Goal: Find specific page/section: Find specific page/section

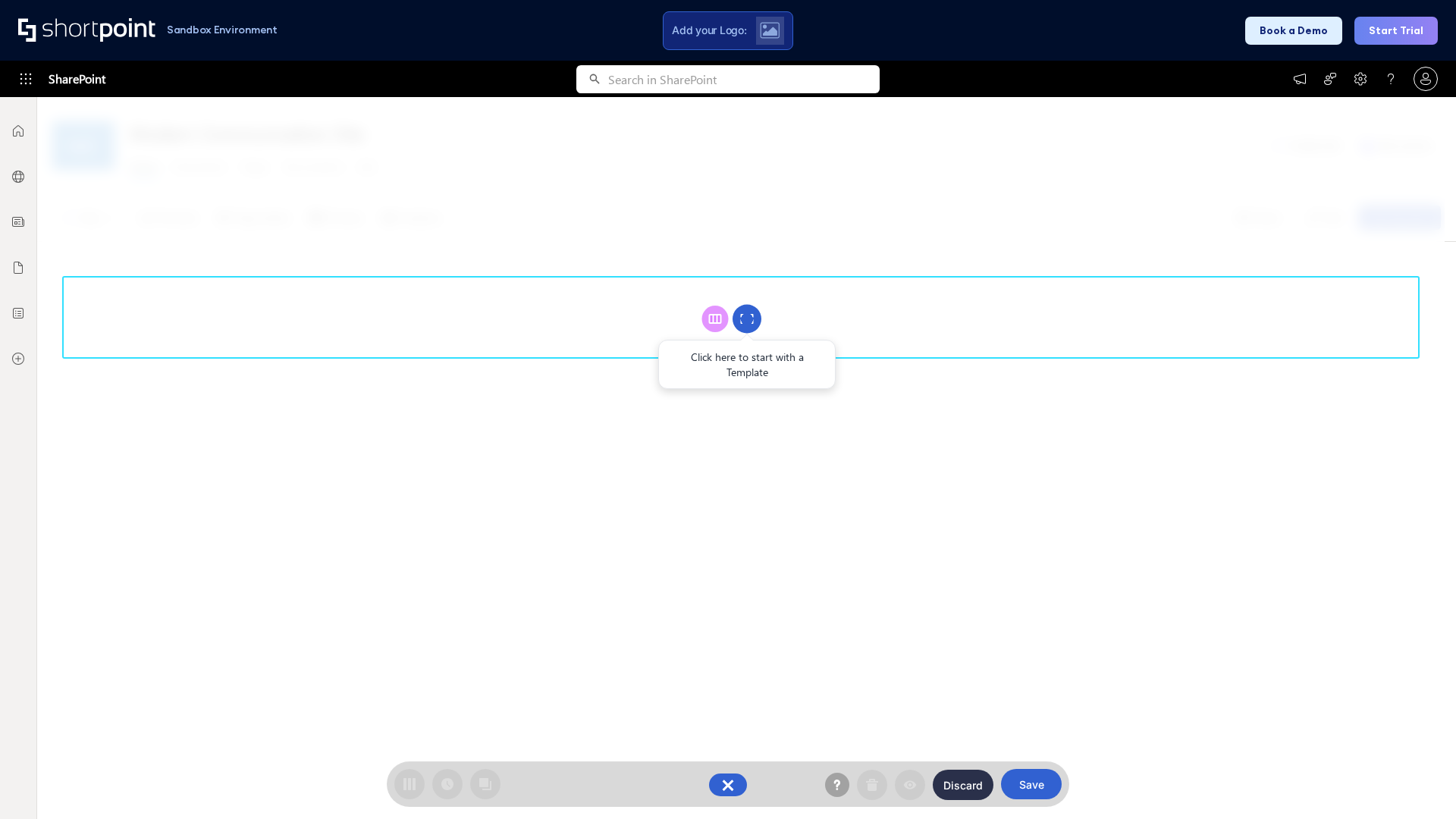
click at [747, 319] on circle at bounding box center [747, 319] width 29 height 29
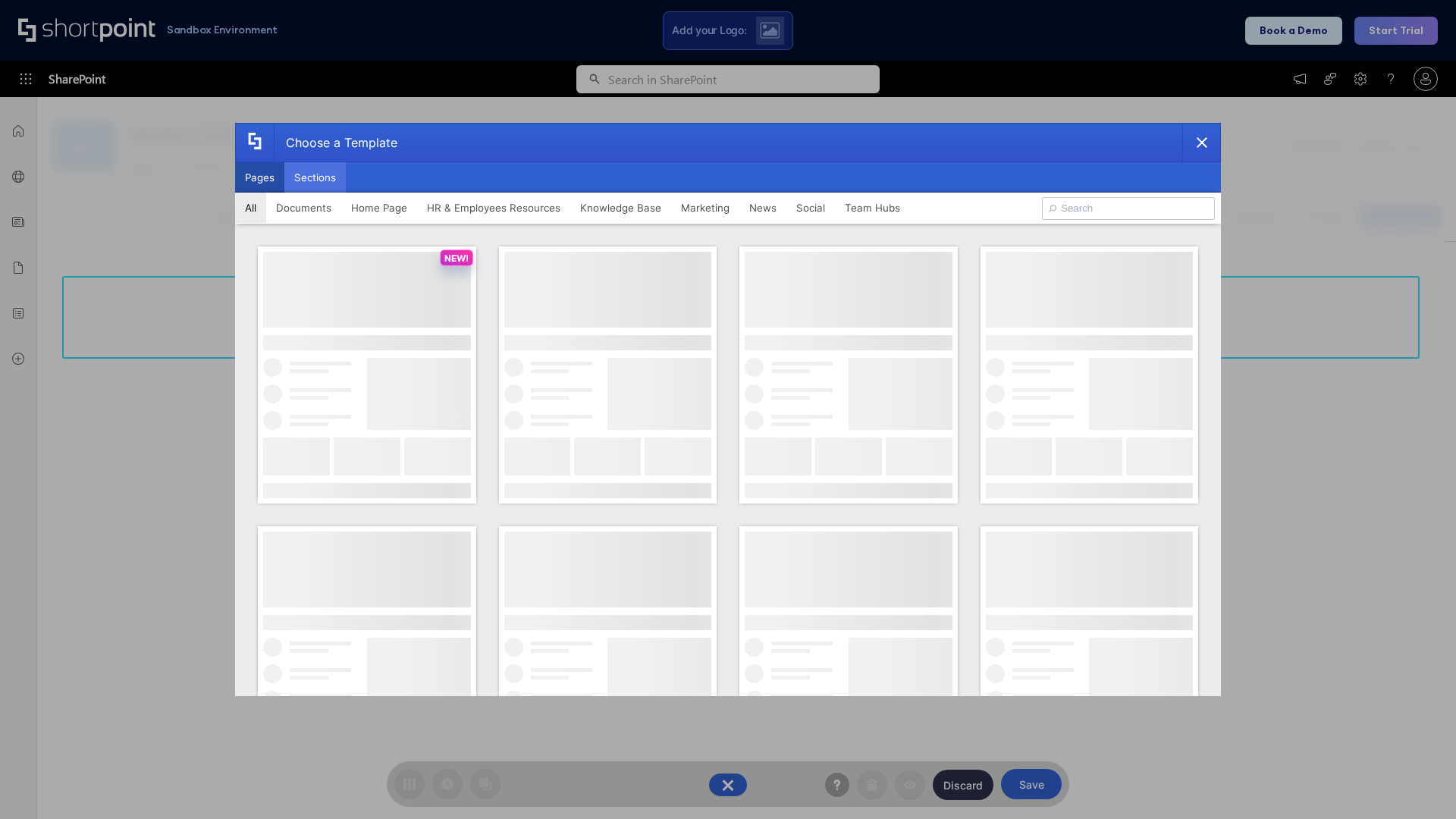
click at [314, 178] on button "Sections" at bounding box center [315, 178] width 61 height 31
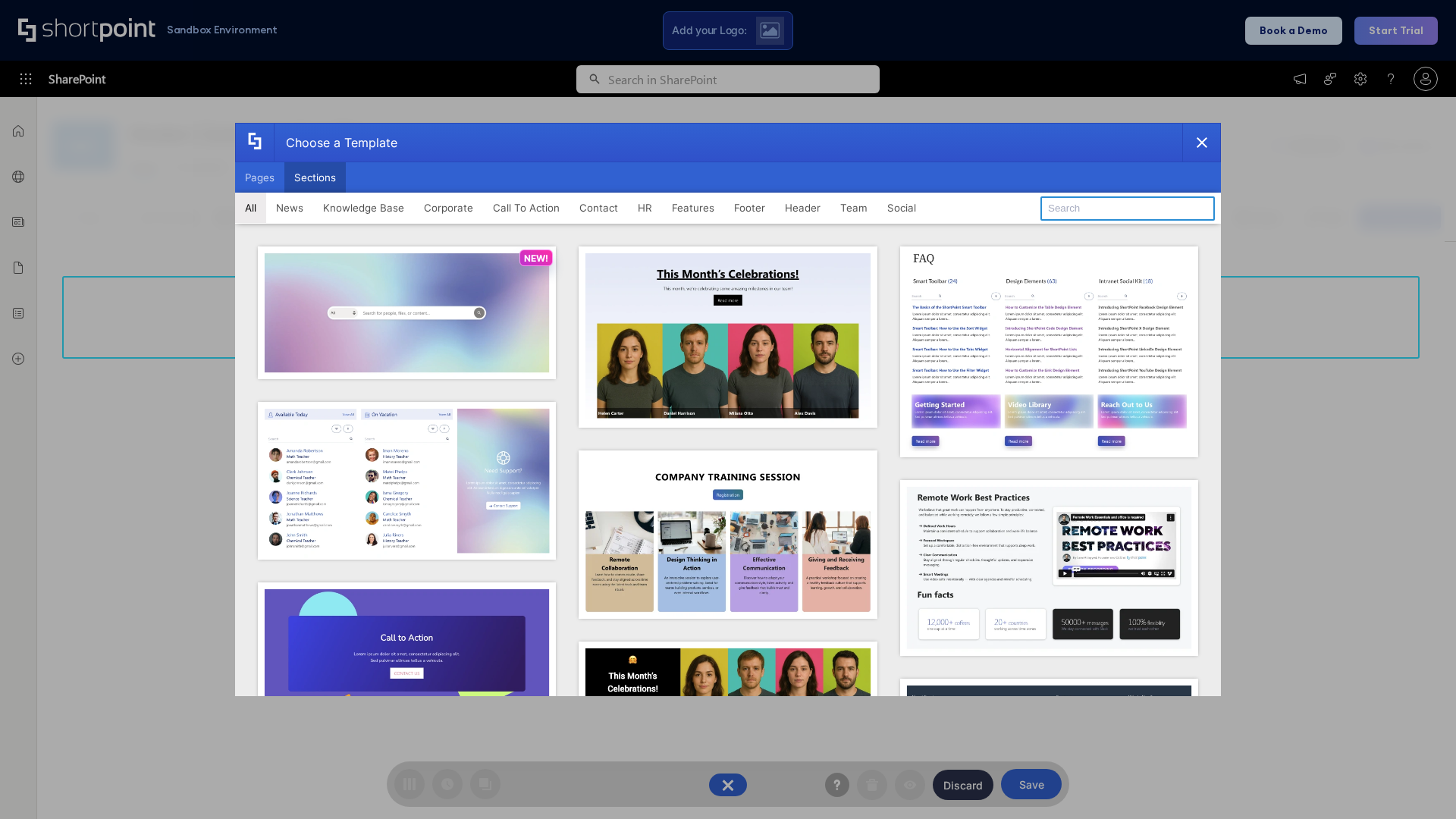
type input "Upcoming Vacations"
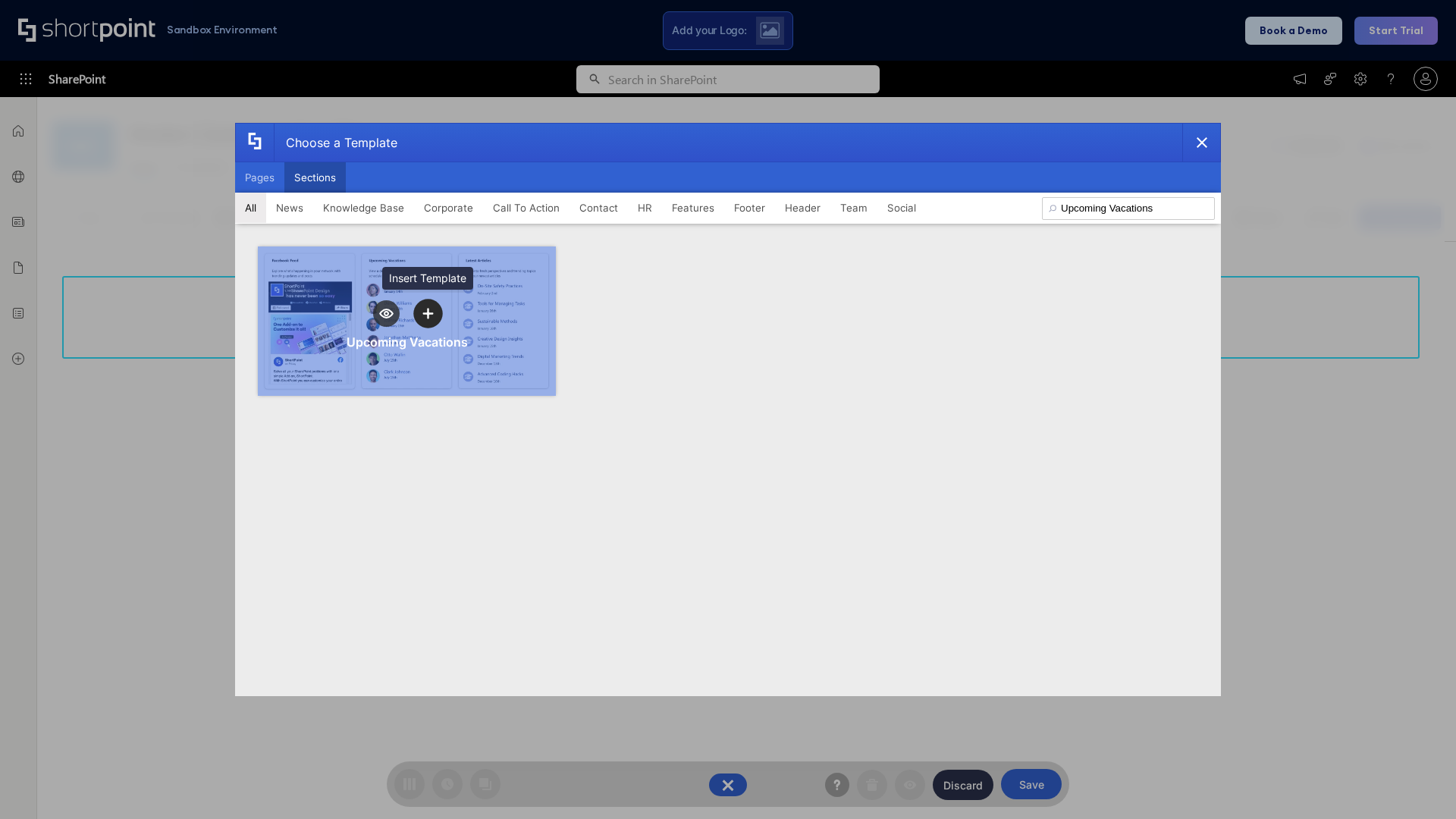
click at [427, 313] on icon "template selector" at bounding box center [427, 313] width 11 height 11
